Goal: Task Accomplishment & Management: Manage account settings

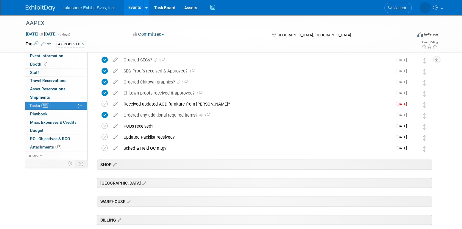
click at [133, 4] on link "Events" at bounding box center [135, 7] width 22 height 15
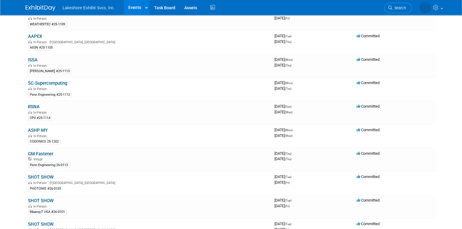
scroll to position [169, 0]
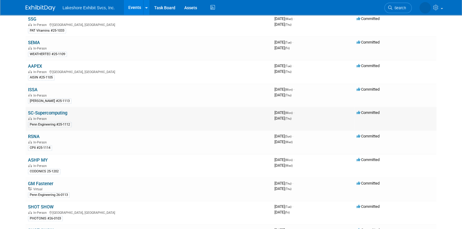
click at [51, 110] on link "SC-Supercomputing" at bounding box center [47, 112] width 39 height 5
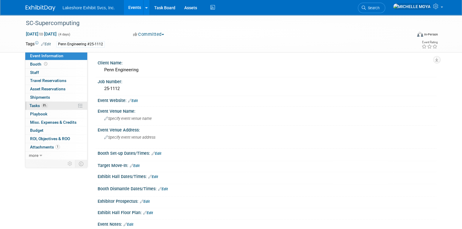
click at [52, 107] on link "8% Tasks 8%" at bounding box center [56, 106] width 62 height 8
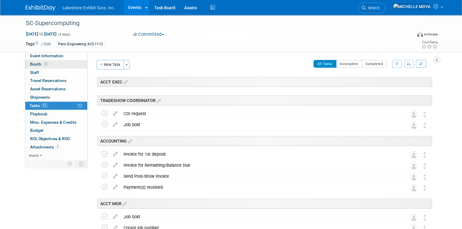
click at [60, 64] on link "Booth" at bounding box center [56, 64] width 62 height 8
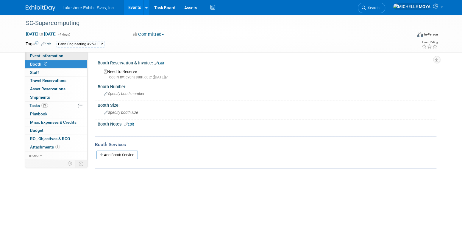
click at [61, 56] on span "Event Information" at bounding box center [46, 55] width 33 height 5
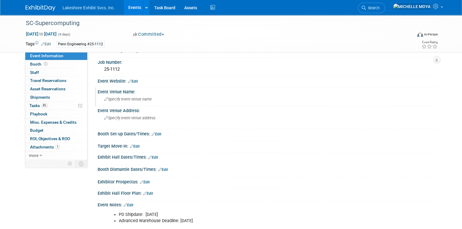
scroll to position [30, 0]
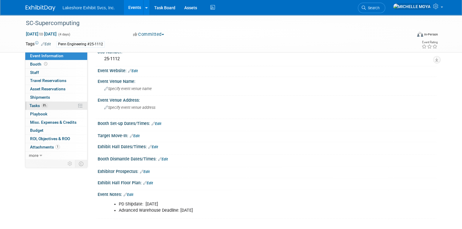
click at [67, 105] on link "8% Tasks 8%" at bounding box center [56, 106] width 62 height 8
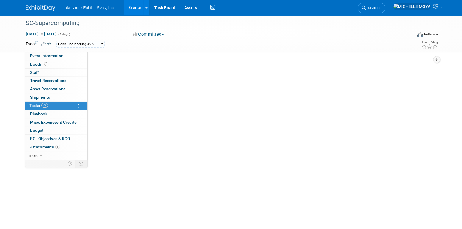
scroll to position [0, 0]
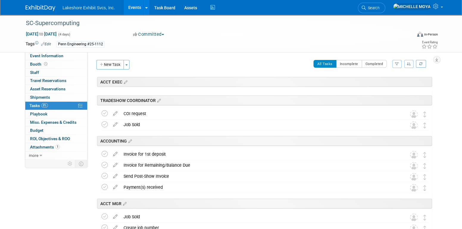
click at [395, 64] on icon "button" at bounding box center [397, 64] width 4 height 4
click at [387, 86] on select "-- Select Assignee -- All unassigned tasks Assigned to me [PERSON_NAME] [PERSON…" at bounding box center [372, 83] width 49 height 8
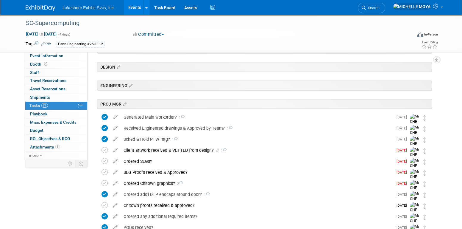
scroll to position [149, 0]
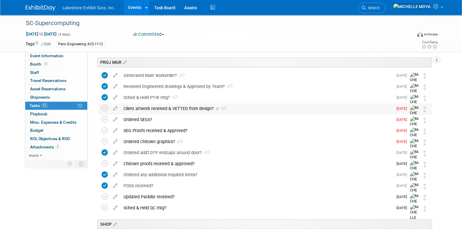
click at [157, 109] on div "Client artwork received & VETTED from design? 1" at bounding box center [257, 108] width 272 height 10
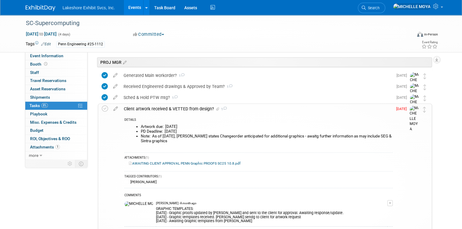
click at [157, 109] on div "Client artwork received & VETTED from design? 1" at bounding box center [257, 109] width 272 height 10
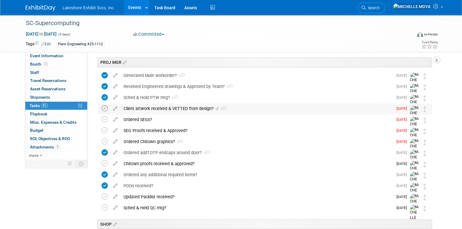
drag, startPoint x: 106, startPoint y: 106, endPoint x: 119, endPoint y: 108, distance: 13.3
click at [107, 106] on icon at bounding box center [105, 108] width 6 height 6
click at [142, 109] on div "Client artwork received & VETTED from design? 1" at bounding box center [257, 108] width 272 height 10
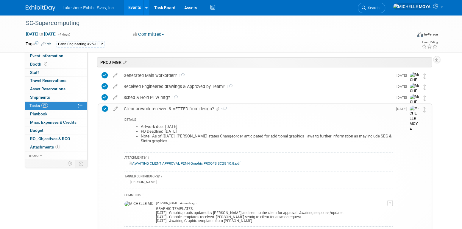
click at [142, 109] on div "Client artwork received & VETTED from design? 1" at bounding box center [257, 109] width 272 height 10
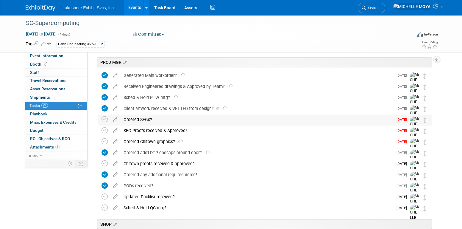
click at [143, 118] on div "Ordered SEGs?" at bounding box center [257, 119] width 272 height 10
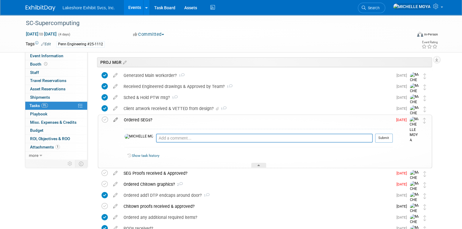
click at [118, 118] on icon at bounding box center [115, 118] width 10 height 7
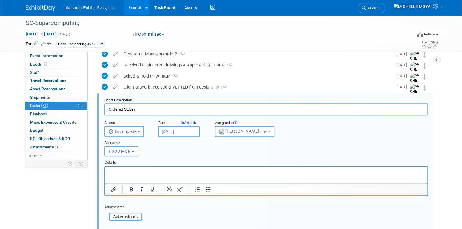
scroll to position [176, 0]
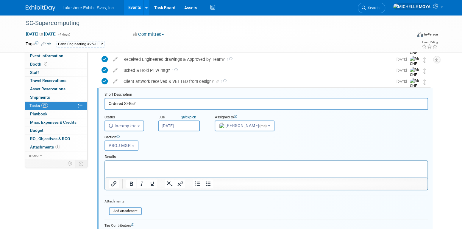
click at [151, 165] on p "Rich Text Area. Press ALT-0 for help." at bounding box center [267, 166] width 316 height 6
click at [209, 181] on icon "Bullet list" at bounding box center [208, 183] width 7 height 7
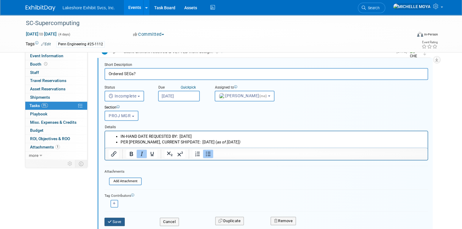
click at [119, 217] on button "Save" at bounding box center [115, 221] width 20 height 8
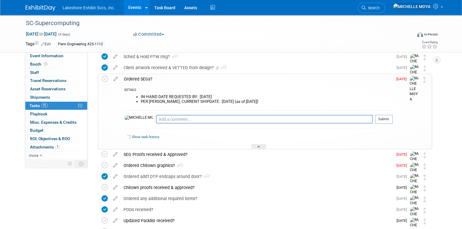
scroll to position [176, 0]
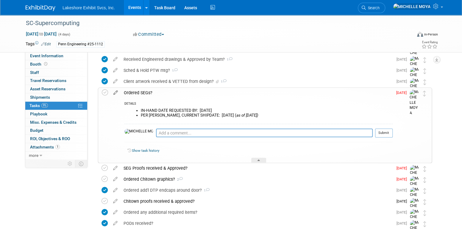
click at [116, 90] on icon at bounding box center [115, 91] width 10 height 7
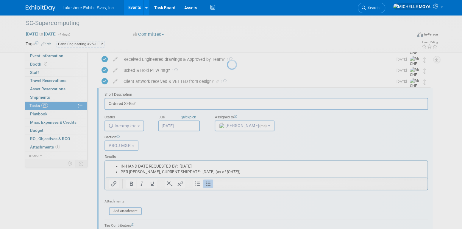
scroll to position [0, 0]
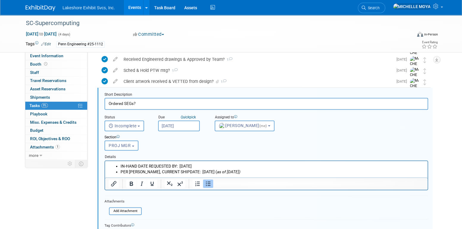
click at [120, 165] on ul "IN-HAND DATE REQUESTED BY: [DATE] PER [PERSON_NAME], CURRENT SHIPDATE: [DATE] (…" at bounding box center [267, 168] width 316 height 11
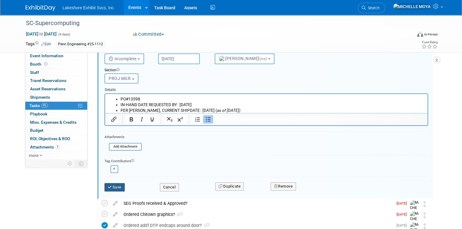
scroll to position [265, 0]
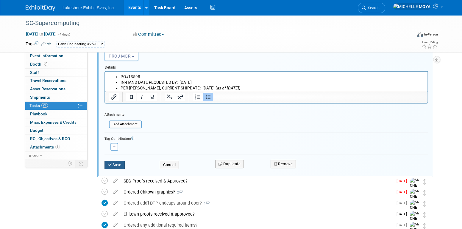
click at [116, 163] on button "Save" at bounding box center [115, 165] width 20 height 8
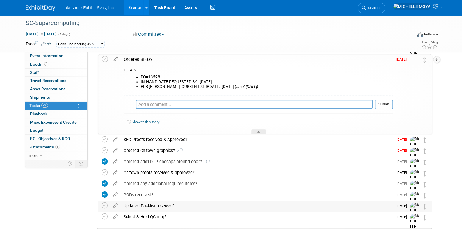
scroll to position [206, 0]
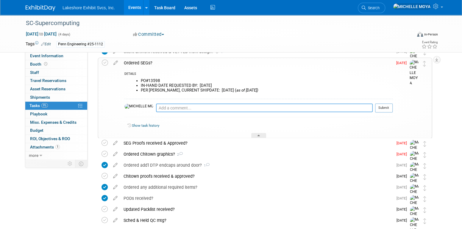
click at [156, 107] on textarea at bounding box center [264, 107] width 217 height 9
type textarea "[DATE] - Sent PO w/LES graphic proofs, eng dwgs to Benchmark. Awaitg conf of re…"
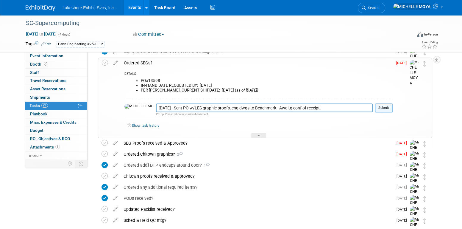
click at [388, 106] on button "Submit" at bounding box center [384, 107] width 18 height 9
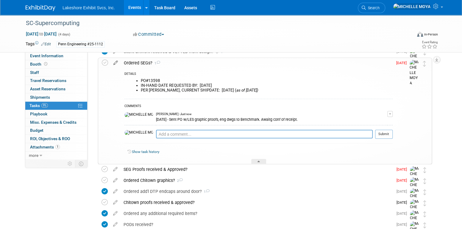
click at [115, 61] on icon at bounding box center [115, 61] width 10 height 7
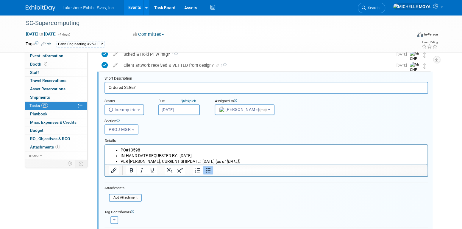
scroll to position [236, 0]
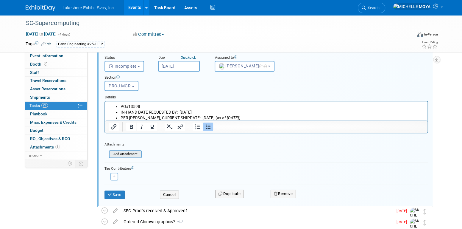
click at [131, 155] on input "file" at bounding box center [110, 154] width 61 height 7
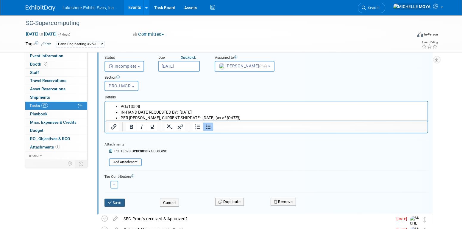
click at [118, 199] on button "Save" at bounding box center [115, 202] width 20 height 8
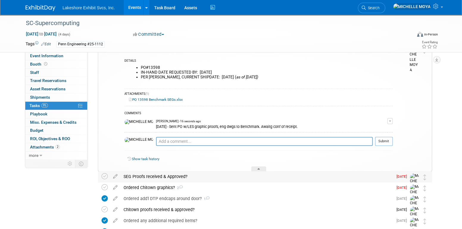
scroll to position [206, 0]
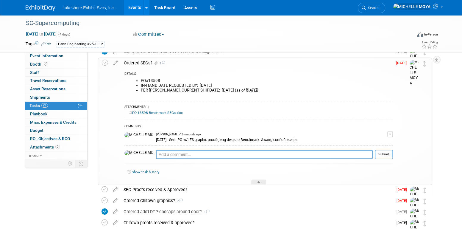
click at [141, 63] on div "Ordered SEGs? 1" at bounding box center [257, 63] width 272 height 10
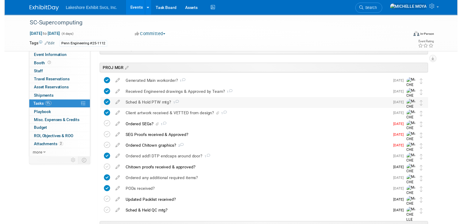
scroll to position [176, 0]
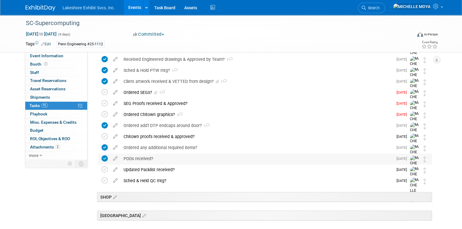
click at [137, 159] on div "PODs received?" at bounding box center [257, 158] width 272 height 10
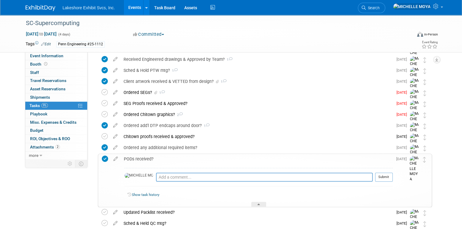
click at [137, 159] on div "PODs received?" at bounding box center [257, 159] width 272 height 10
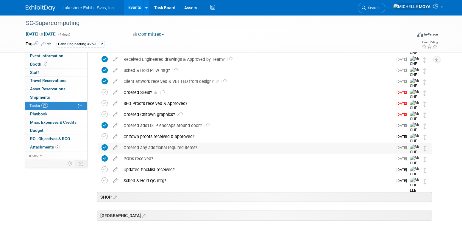
click at [142, 146] on div "Ordered any additional required items?" at bounding box center [257, 147] width 272 height 10
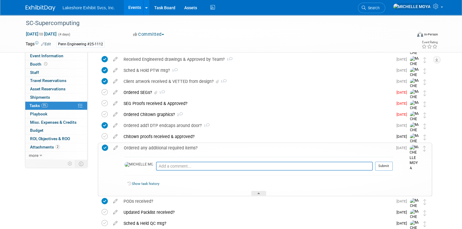
click at [107, 146] on icon at bounding box center [105, 147] width 6 height 6
click at [116, 147] on icon at bounding box center [115, 146] width 10 height 7
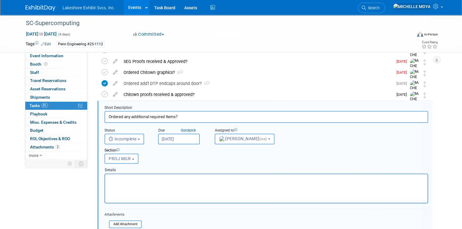
scroll to position [231, 0]
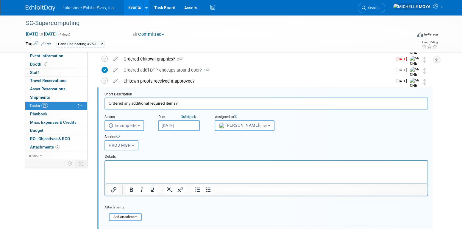
drag, startPoint x: 163, startPoint y: 166, endPoint x: 200, endPoint y: 175, distance: 37.7
click at [164, 166] on p "Rich Text Area. Press ALT-0 for help." at bounding box center [267, 166] width 316 height 6
click at [206, 190] on icon "Bullet list" at bounding box center [208, 189] width 7 height 7
click at [139, 163] on li "Rich Text Area. Press ALT-0 for help." at bounding box center [273, 166] width 304 height 6
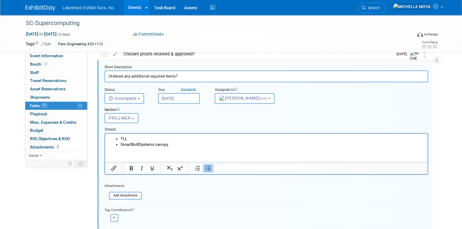
scroll to position [321, 0]
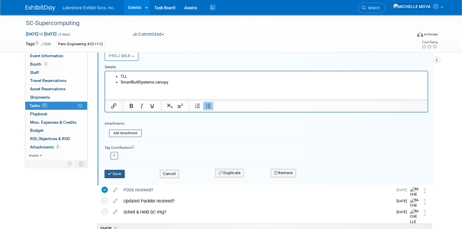
click at [117, 173] on button "Save" at bounding box center [115, 173] width 20 height 8
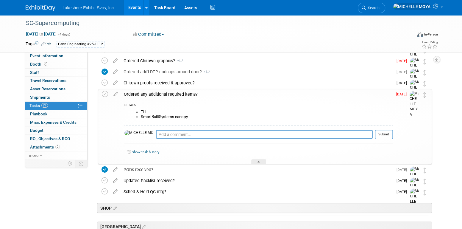
scroll to position [202, 0]
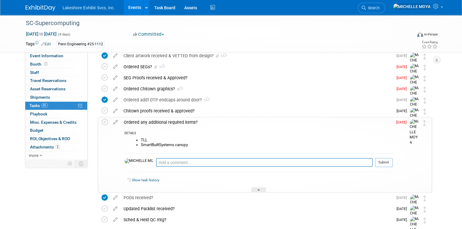
click at [115, 121] on icon at bounding box center [115, 120] width 10 height 7
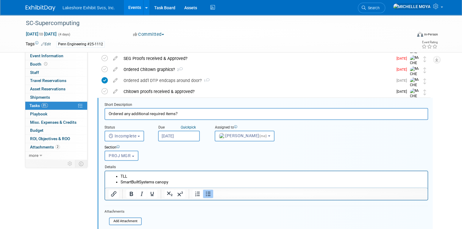
scroll to position [231, 0]
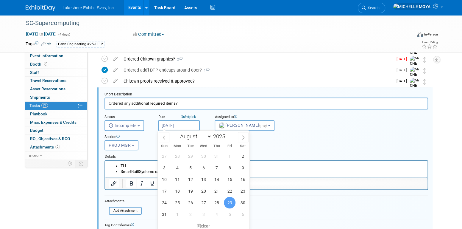
click at [193, 123] on input "[DATE]" at bounding box center [179, 125] width 42 height 11
click at [207, 135] on select "January February March April May June July August September October November De…" at bounding box center [194, 136] width 34 height 7
select select "9"
click at [177, 133] on select "January February March April May June July August September October November De…" at bounding box center [194, 136] width 34 height 7
click at [233, 178] on span "17" at bounding box center [230, 179] width 12 height 12
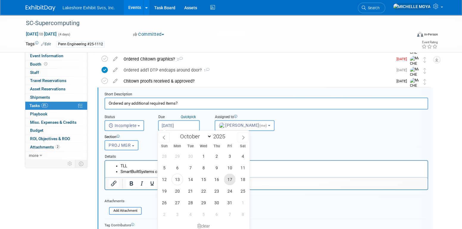
type input "[DATE]"
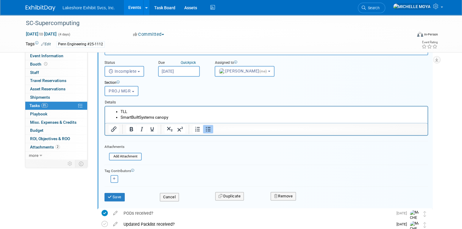
scroll to position [291, 0]
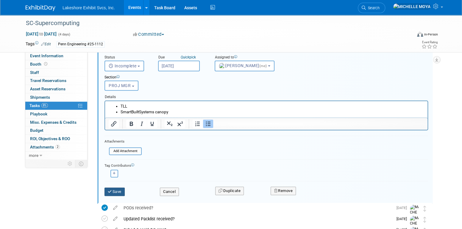
click at [119, 187] on button "Save" at bounding box center [115, 191] width 20 height 8
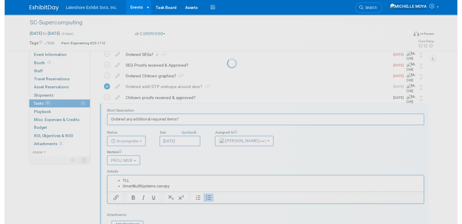
scroll to position [172, 0]
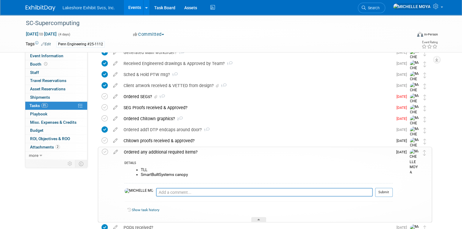
click at [161, 152] on div "Ordered any additional required items?" at bounding box center [257, 152] width 272 height 10
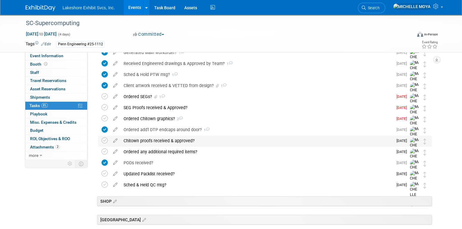
click at [157, 141] on div "Chitown proofs received & approved?" at bounding box center [257, 140] width 272 height 10
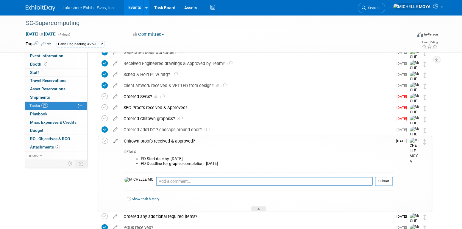
click at [118, 139] on icon at bounding box center [115, 139] width 10 height 7
select select "9"
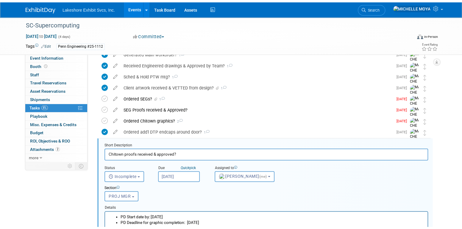
scroll to position [220, 0]
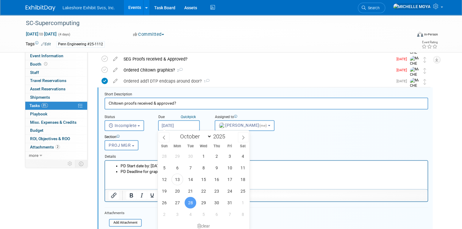
click at [183, 122] on input "[DATE]" at bounding box center [179, 125] width 42 height 11
click at [206, 177] on span "15" at bounding box center [204, 179] width 12 height 12
type input "[DATE]"
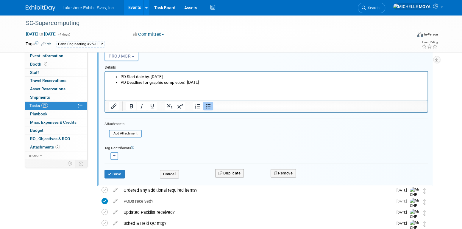
scroll to position [310, 0]
click at [117, 172] on button "Save" at bounding box center [115, 173] width 20 height 8
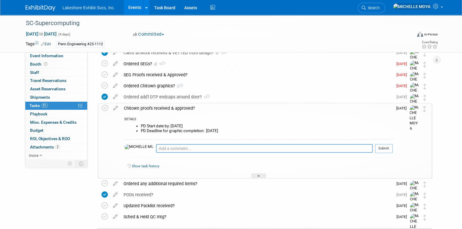
scroll to position [191, 0]
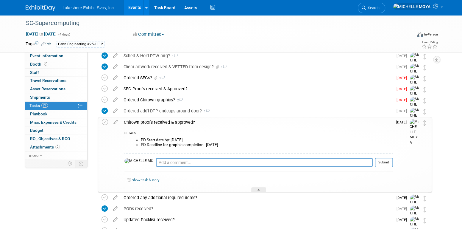
click at [174, 122] on div "Chitown proofs received & approved?" at bounding box center [257, 122] width 272 height 10
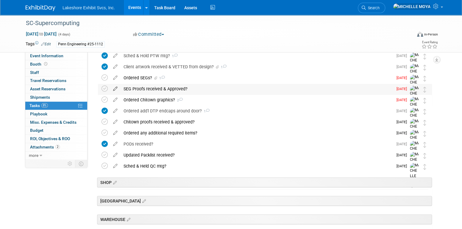
click at [116, 88] on icon at bounding box center [115, 87] width 10 height 7
select select "9"
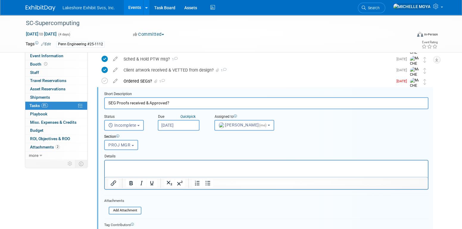
scroll to position [187, 0]
click at [189, 124] on input "[DATE]" at bounding box center [179, 125] width 42 height 11
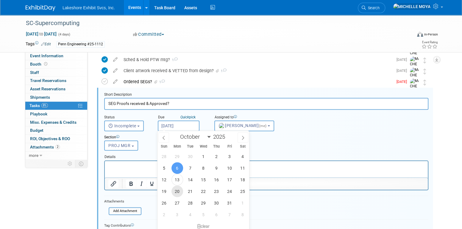
click at [176, 191] on span "20" at bounding box center [178, 191] width 12 height 12
type input "[DATE]"
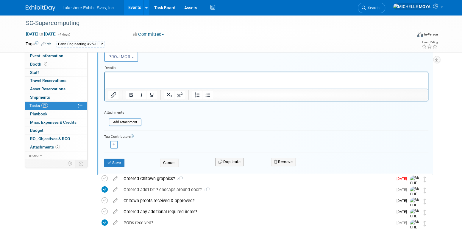
scroll to position [276, 0]
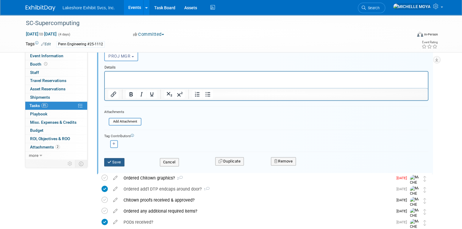
click at [121, 162] on button "Save" at bounding box center [114, 162] width 20 height 8
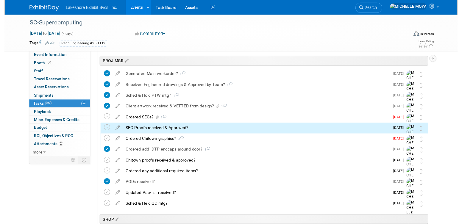
scroll to position [143, 0]
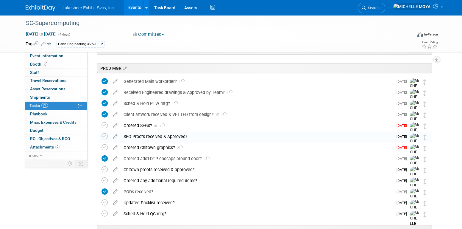
click at [141, 125] on div "Ordered SEGs? 1" at bounding box center [257, 125] width 272 height 10
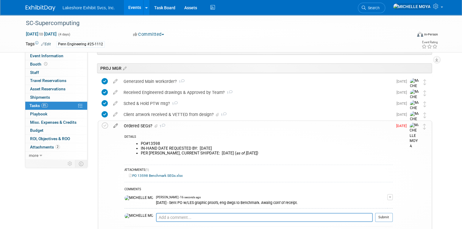
click at [115, 124] on icon at bounding box center [115, 124] width 10 height 7
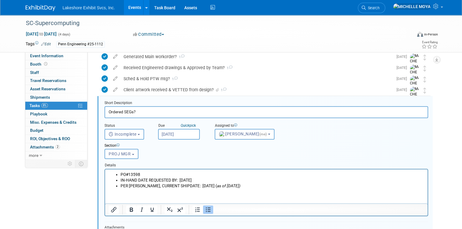
scroll to position [176, 0]
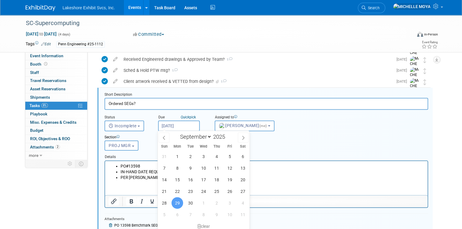
click at [188, 125] on input "[DATE]" at bounding box center [179, 125] width 42 height 11
click at [208, 135] on select "January February March April May June July August September October November De…" at bounding box center [194, 136] width 34 height 7
select select "9"
click at [177, 133] on select "January February March April May June July August September October November De…" at bounding box center [194, 136] width 34 height 7
click at [194, 178] on span "14" at bounding box center [191, 180] width 12 height 12
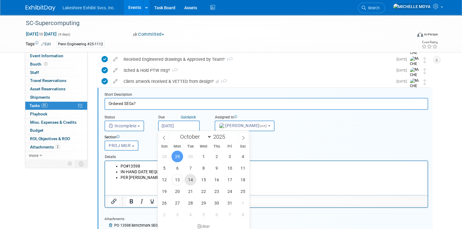
type input "[DATE]"
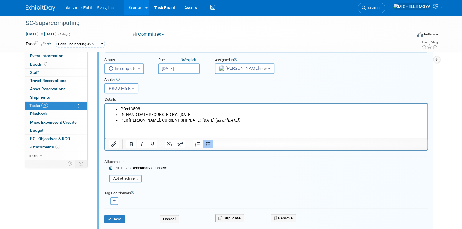
scroll to position [236, 0]
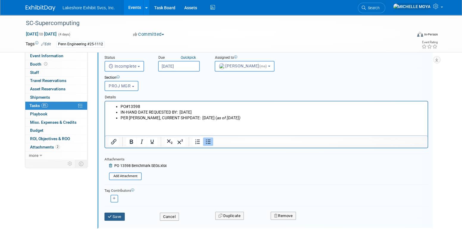
click at [119, 213] on button "Save" at bounding box center [115, 216] width 20 height 8
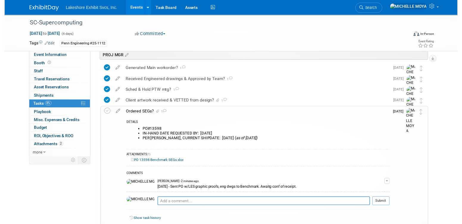
scroll to position [146, 0]
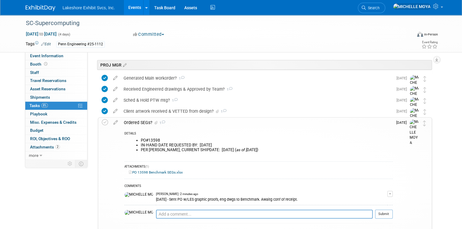
click at [141, 121] on div "Ordered SEGs? 1" at bounding box center [257, 122] width 272 height 10
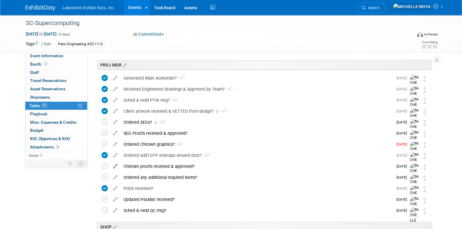
click at [116, 165] on icon at bounding box center [115, 164] width 10 height 7
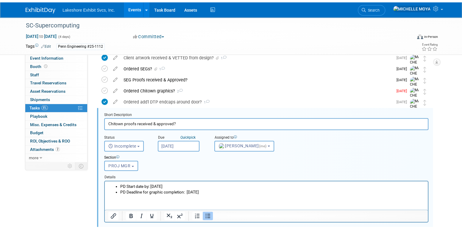
scroll to position [220, 0]
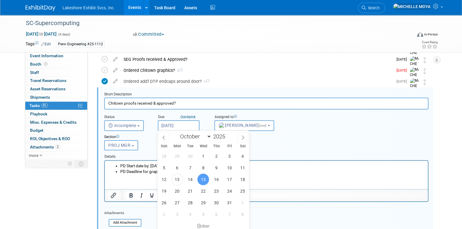
click at [172, 126] on input "[DATE]" at bounding box center [179, 125] width 42 height 11
click at [287, 139] on div "Section Uncategorized ACCT EXEC TRADESHOW COORDINATOR ACCOUNTING ACCT MGR ESTIM…" at bounding box center [253, 141] width 306 height 21
click at [188, 128] on input "[DATE]" at bounding box center [179, 125] width 42 height 11
click at [218, 175] on span "16" at bounding box center [217, 179] width 12 height 12
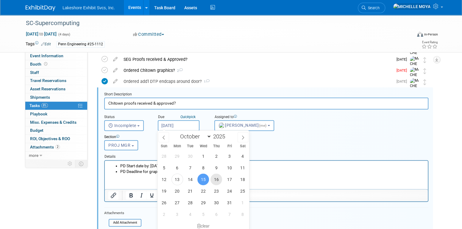
type input "[DATE]"
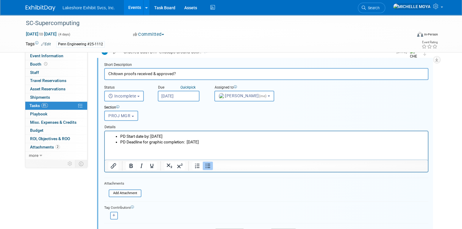
scroll to position [280, 0]
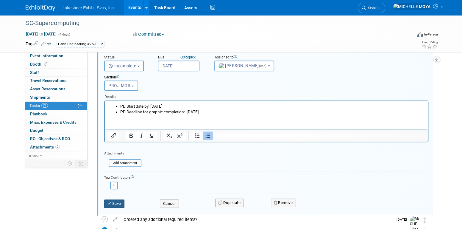
click at [119, 200] on button "Save" at bounding box center [114, 203] width 20 height 8
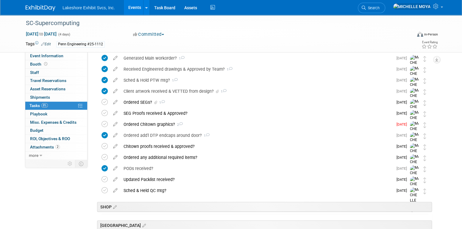
scroll to position [161, 0]
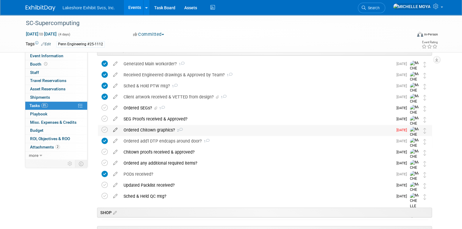
click at [117, 128] on icon at bounding box center [115, 128] width 10 height 7
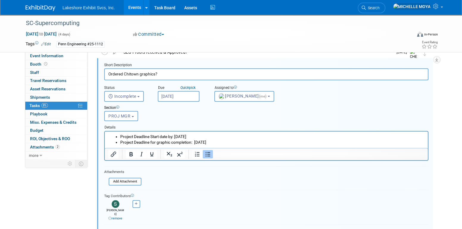
scroll to position [258, 0]
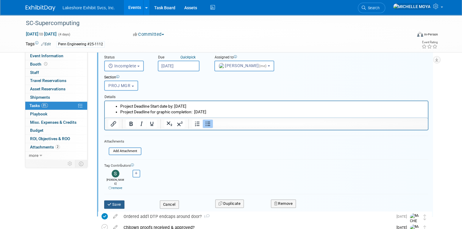
click at [117, 200] on button "Save" at bounding box center [114, 204] width 20 height 8
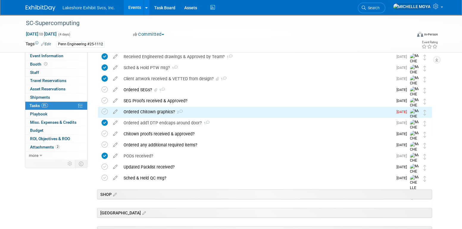
scroll to position [168, 0]
